Goal: Transaction & Acquisition: Purchase product/service

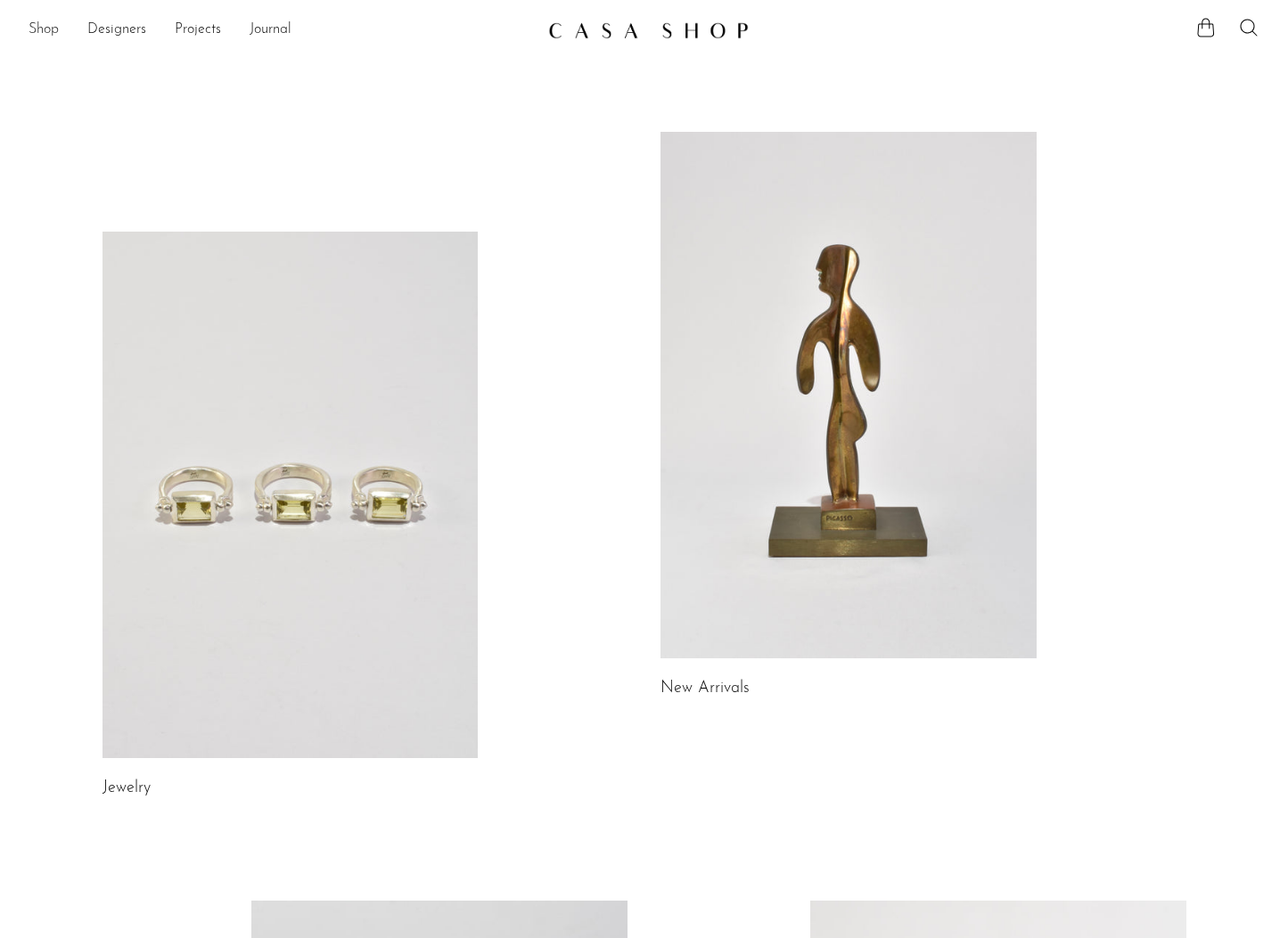
click at [44, 29] on link "Shop" at bounding box center [44, 30] width 30 height 23
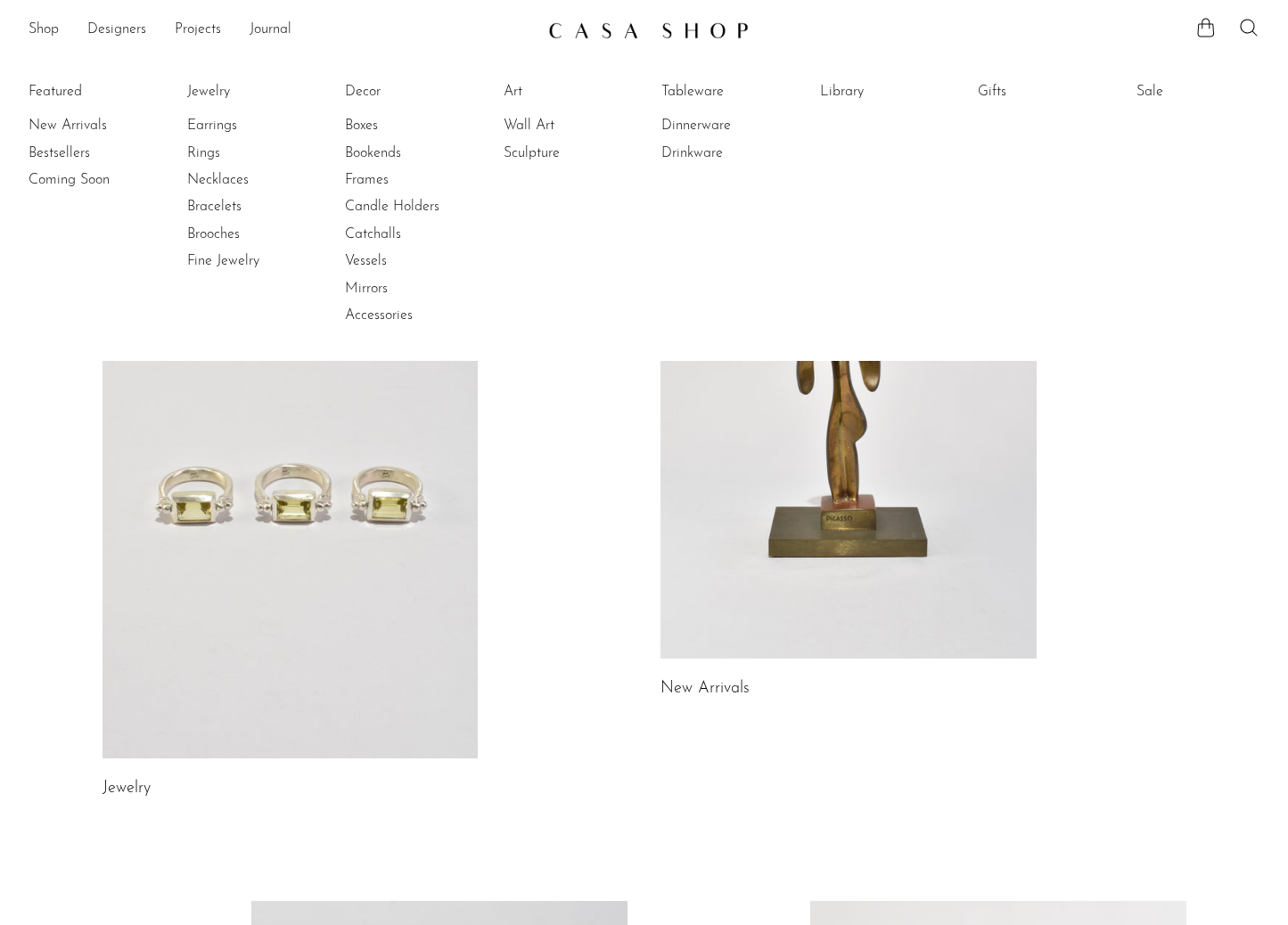
click at [1262, 40] on div "Shop Featured New Arrivals Bestsellers Coming Soon Jewelry Jewelry All Earrings…" at bounding box center [644, 30] width 1288 height 32
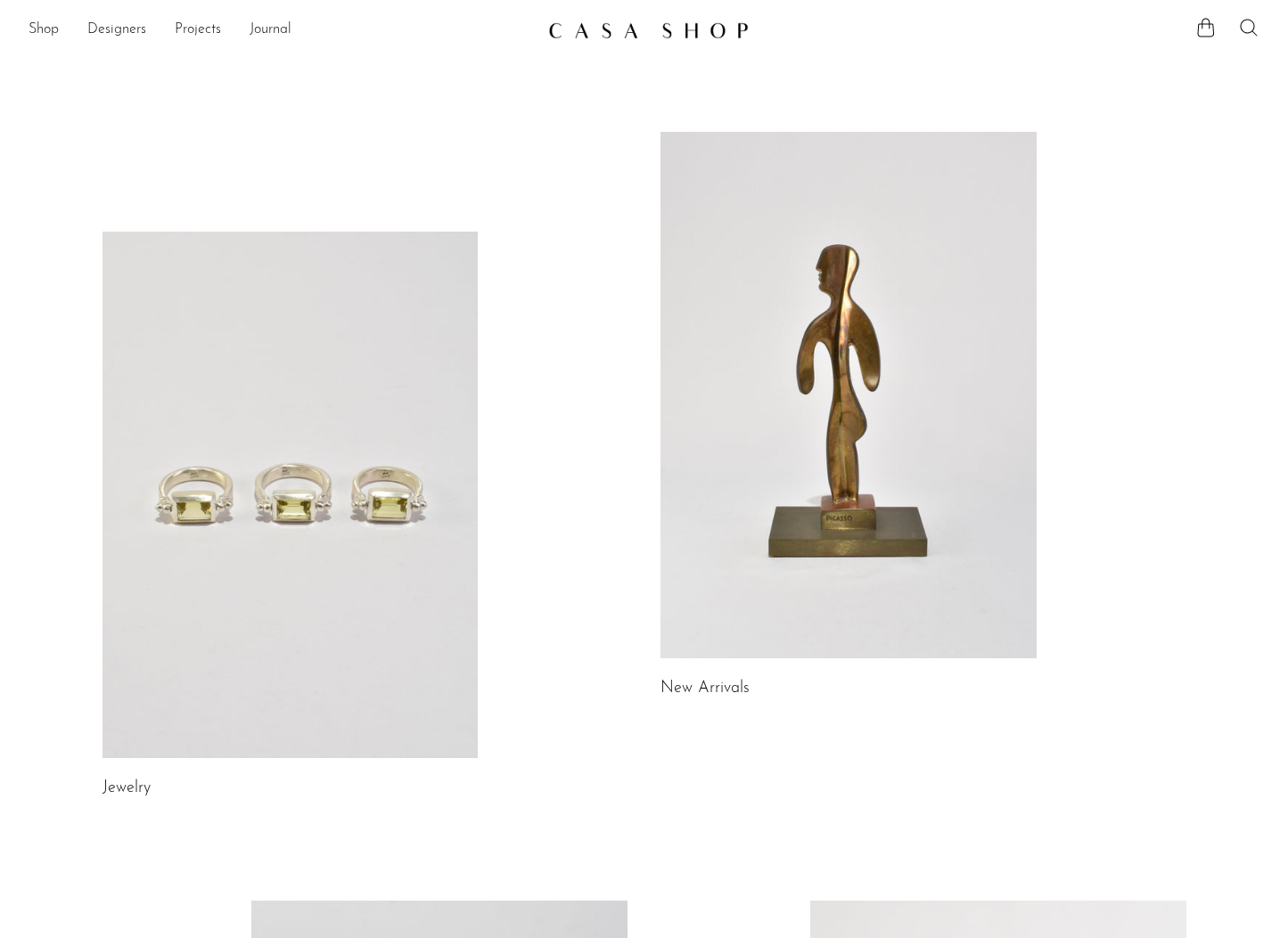
click at [1251, 27] on icon at bounding box center [1249, 28] width 21 height 21
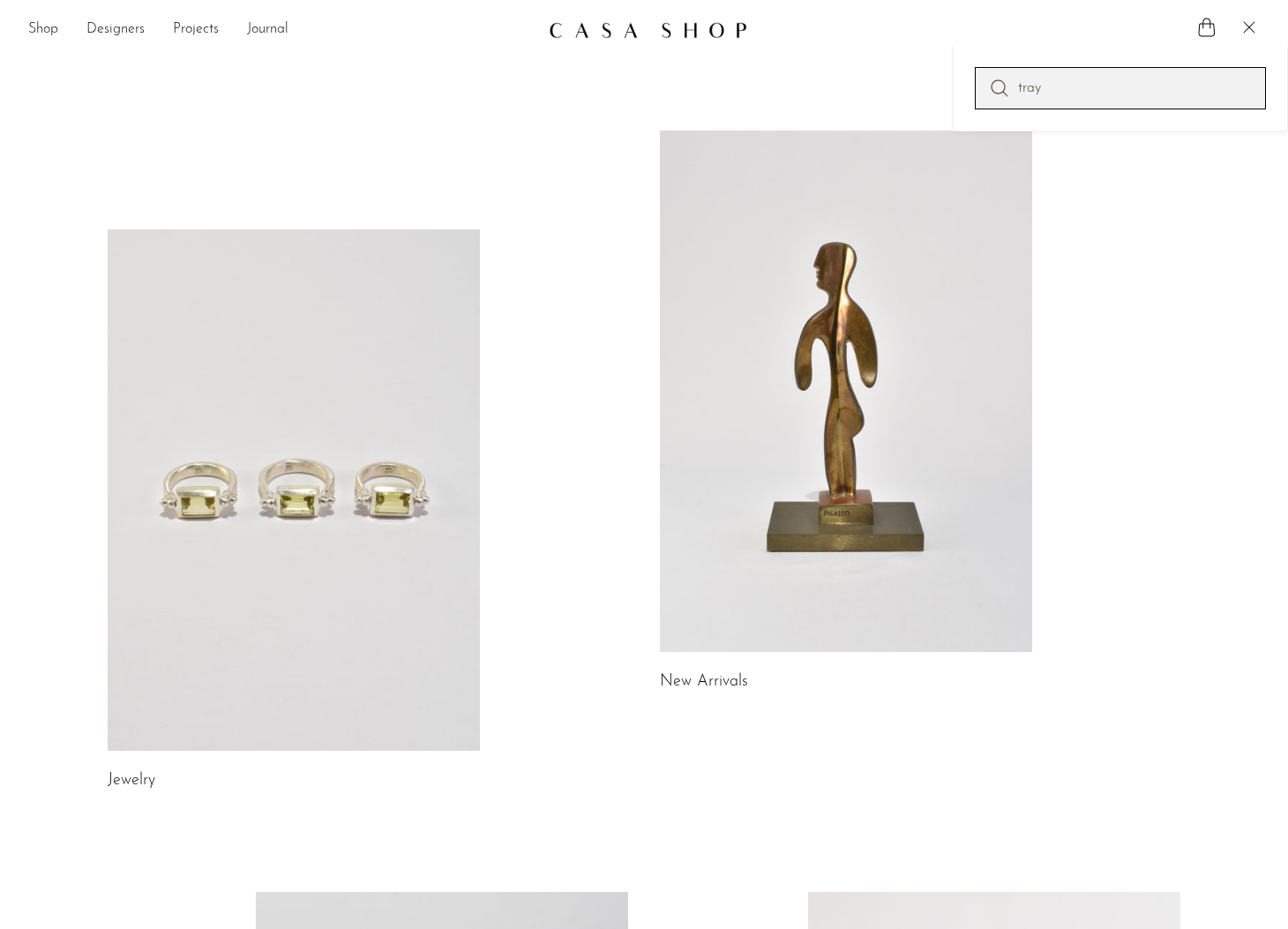
type input "tray"
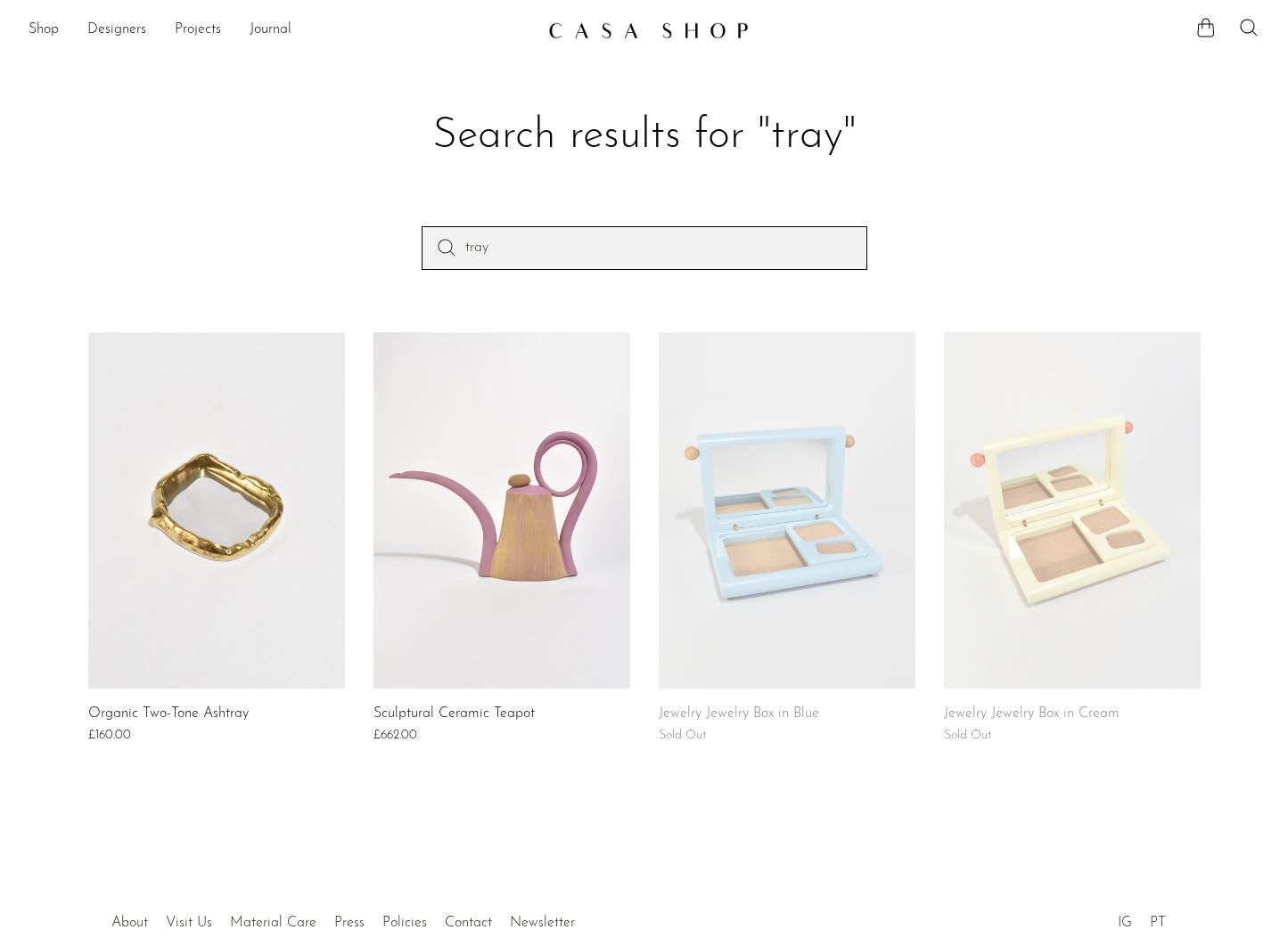
click at [485, 258] on input "tray" at bounding box center [645, 248] width 446 height 43
click at [30, 24] on link "Shop" at bounding box center [44, 30] width 30 height 23
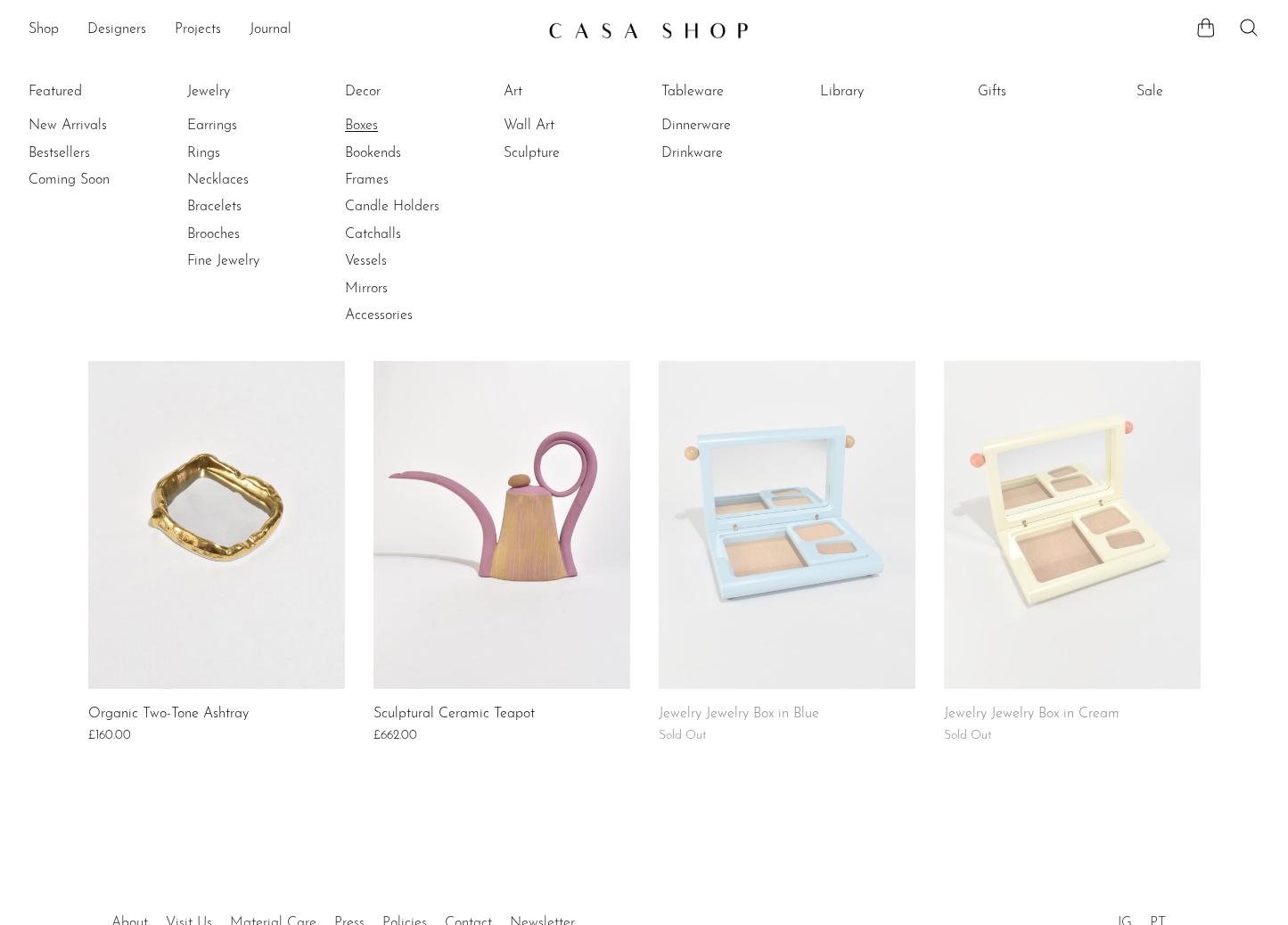
click at [376, 129] on link "Boxes" at bounding box center [412, 126] width 134 height 20
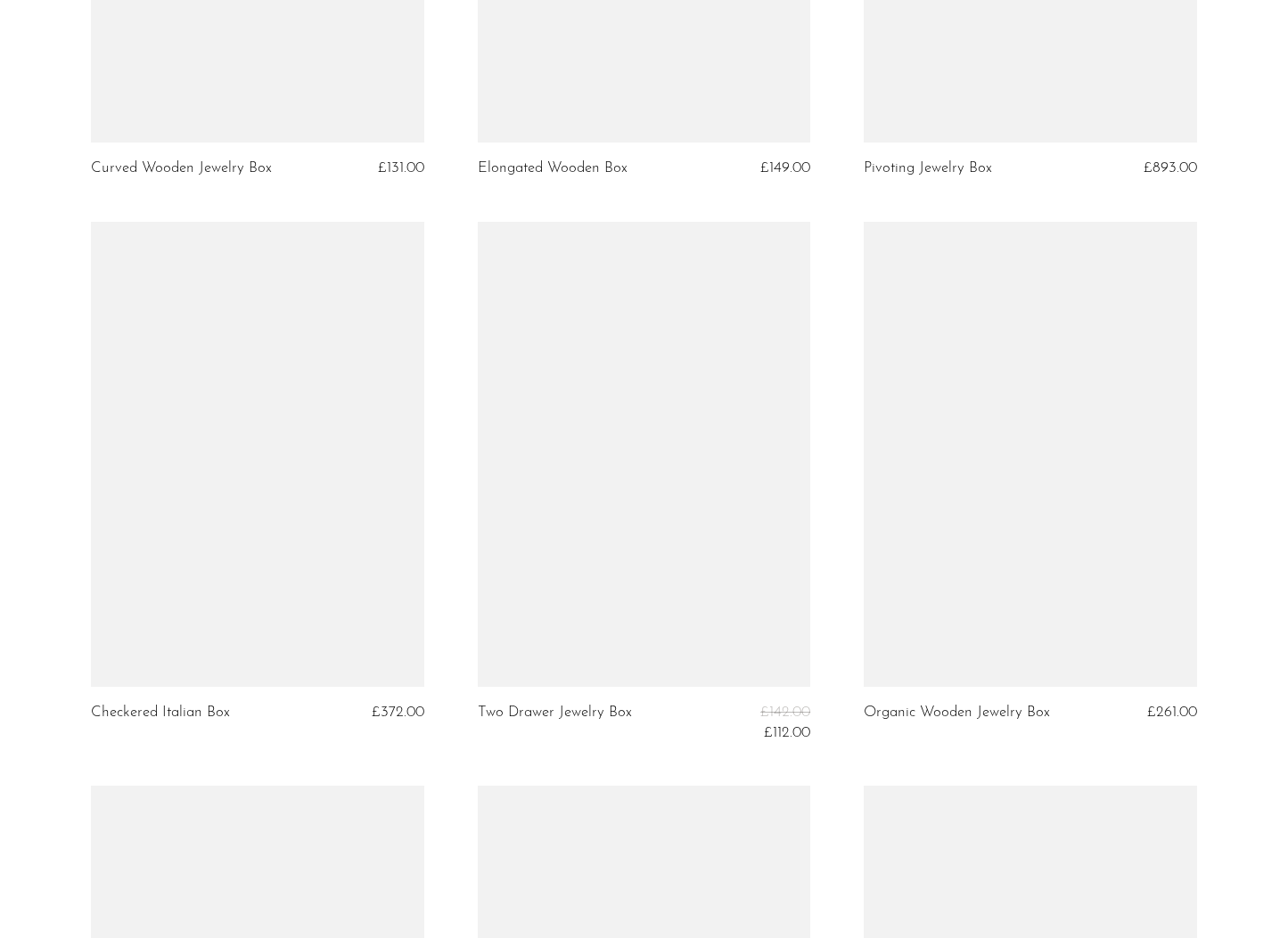
scroll to position [3265, 0]
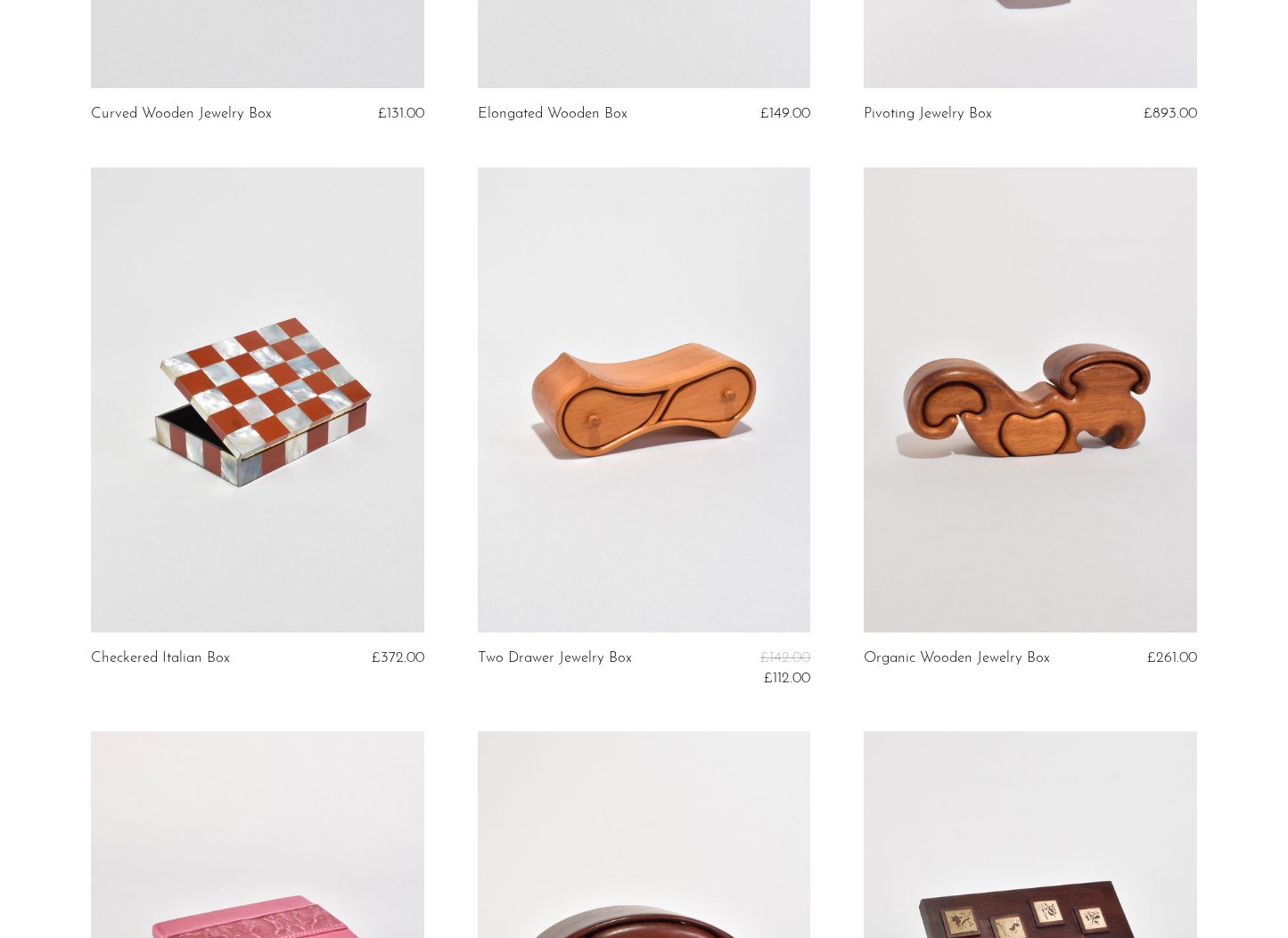
click at [343, 361] on link at bounding box center [257, 400] width 333 height 466
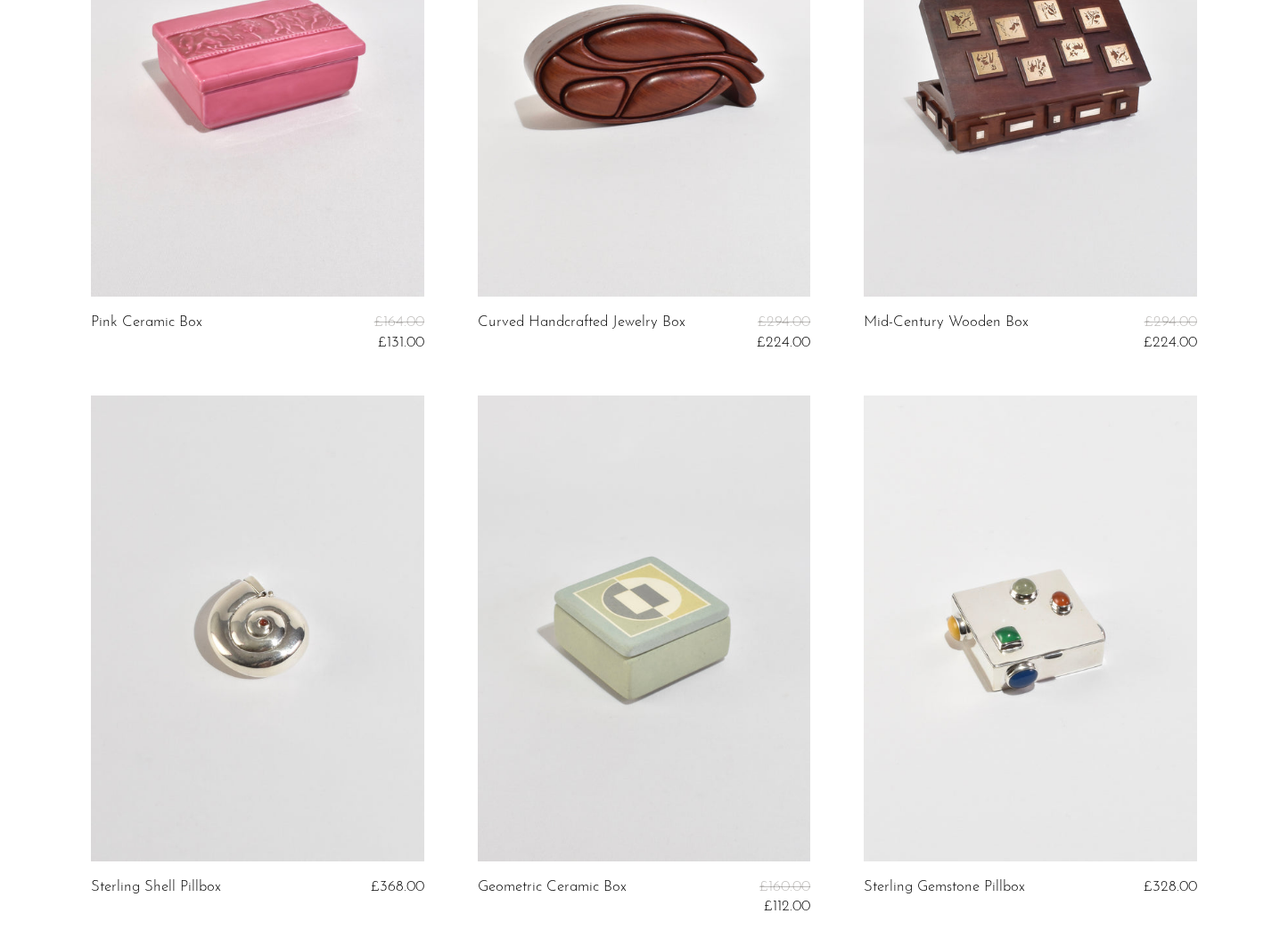
scroll to position [4368, 0]
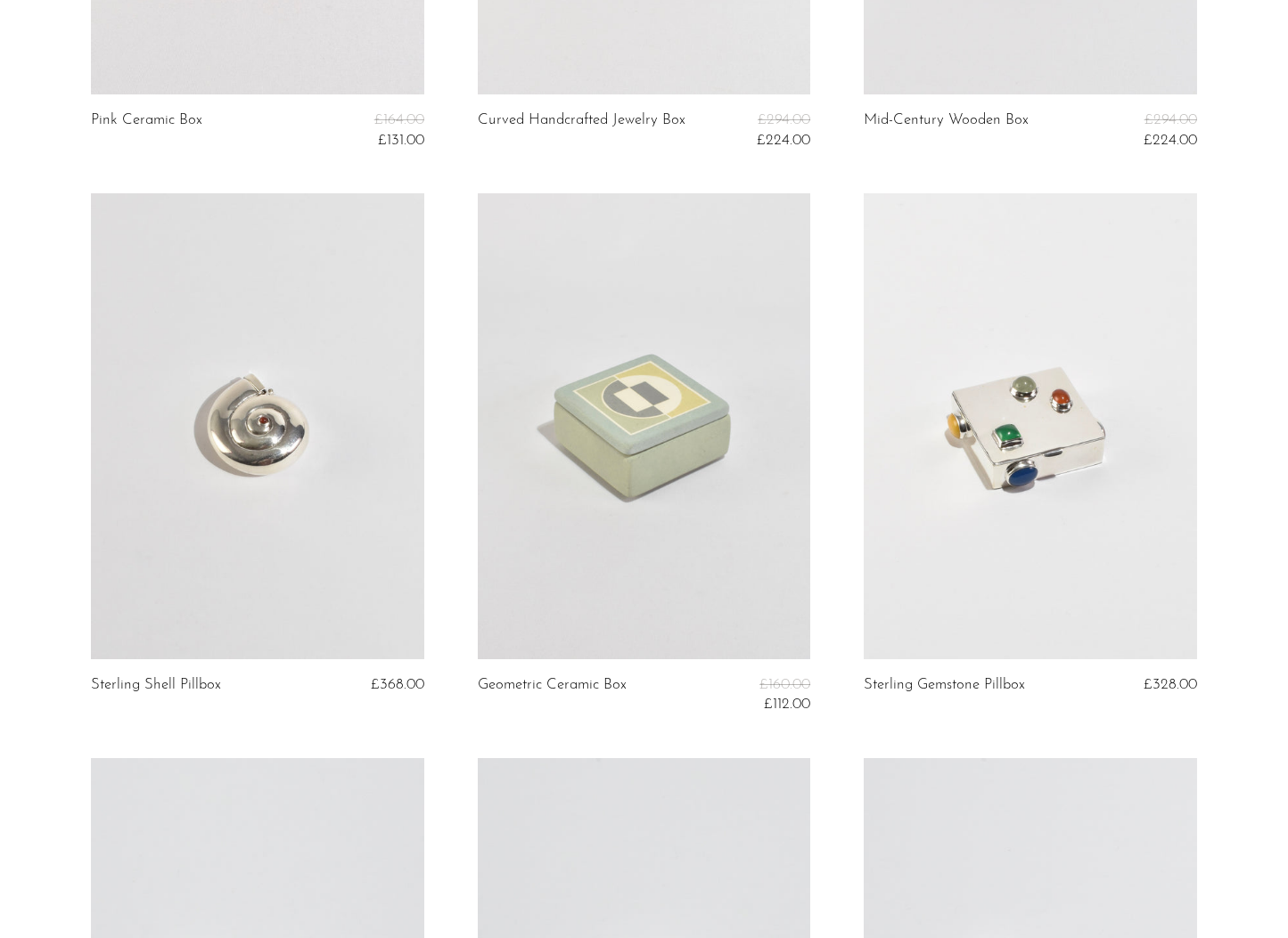
click at [450, 513] on article "Sterling Shell Pillbox £368.00" at bounding box center [257, 476] width 386 height 565
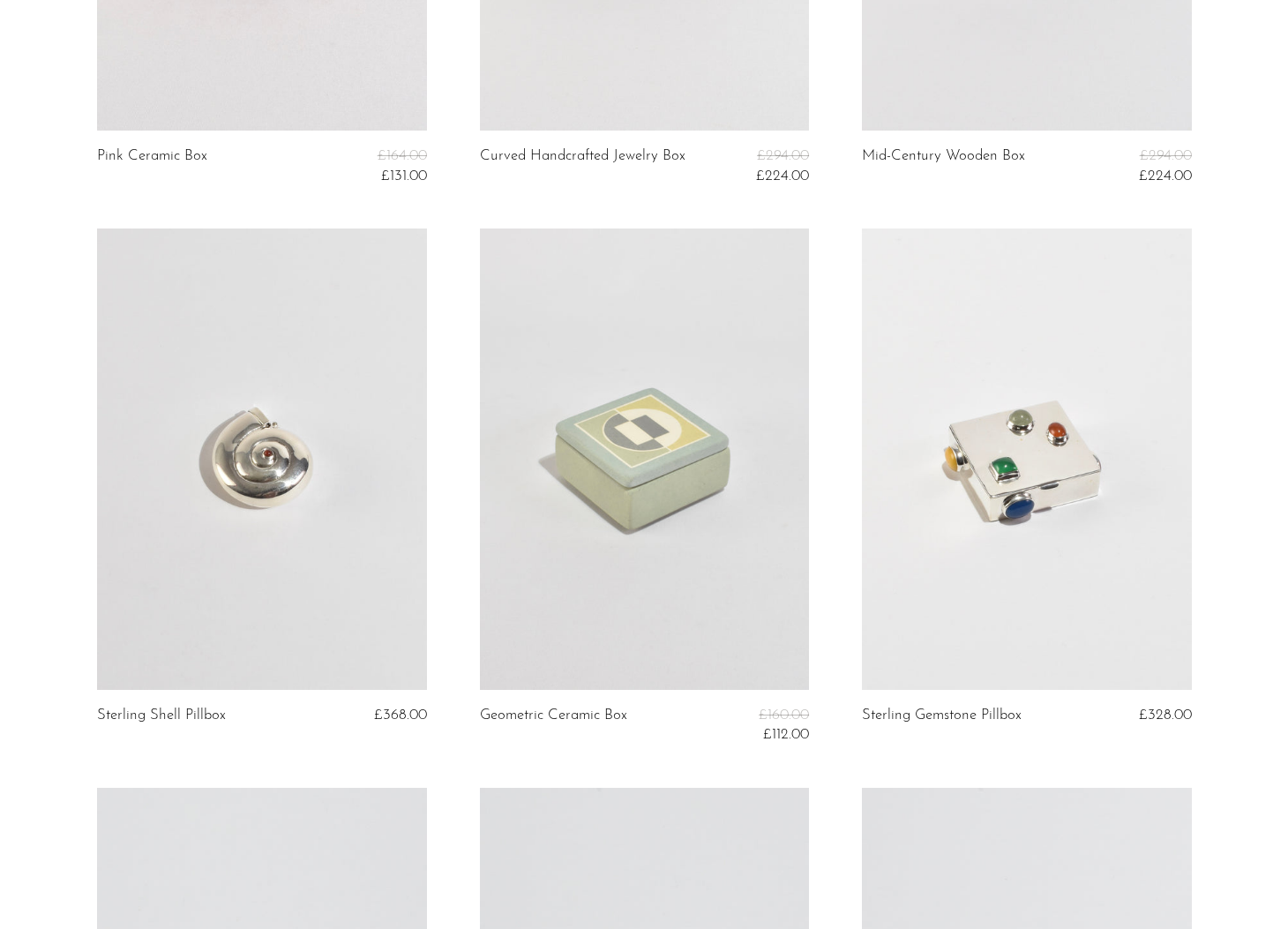
scroll to position [4328, 0]
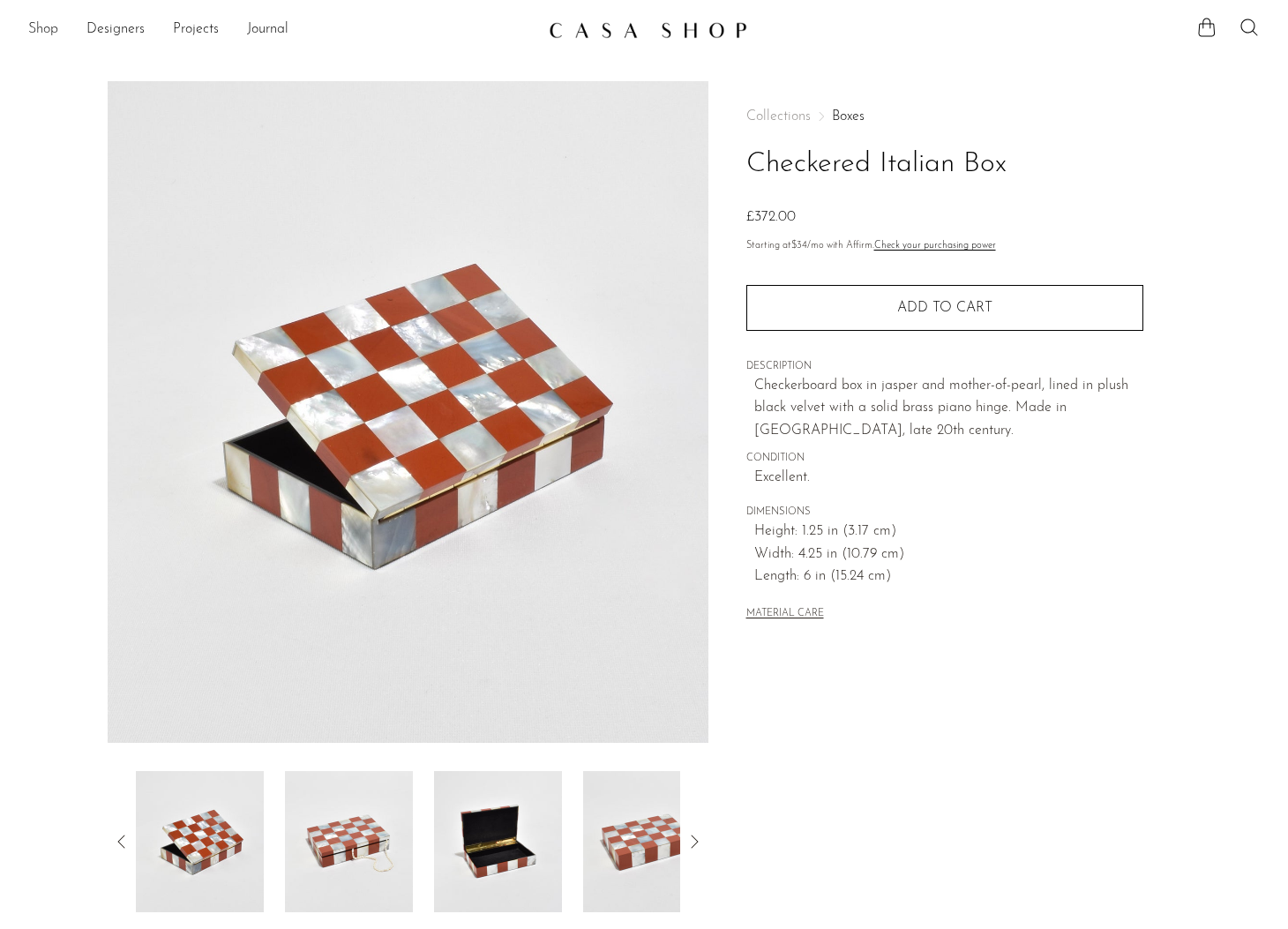
click at [41, 24] on link "Shop" at bounding box center [43, 30] width 30 height 23
